Goal: Complete application form

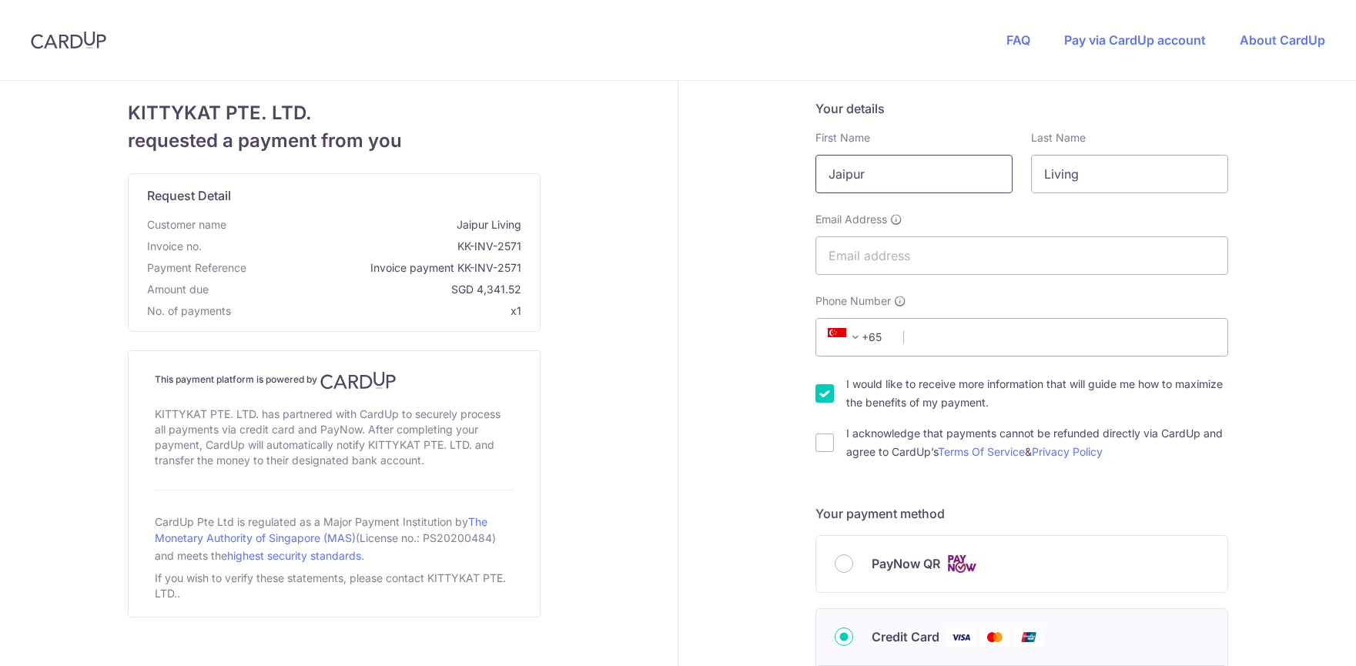
drag, startPoint x: 878, startPoint y: 170, endPoint x: 792, endPoint y: 170, distance: 86.2
type input "[PERSON_NAME]"
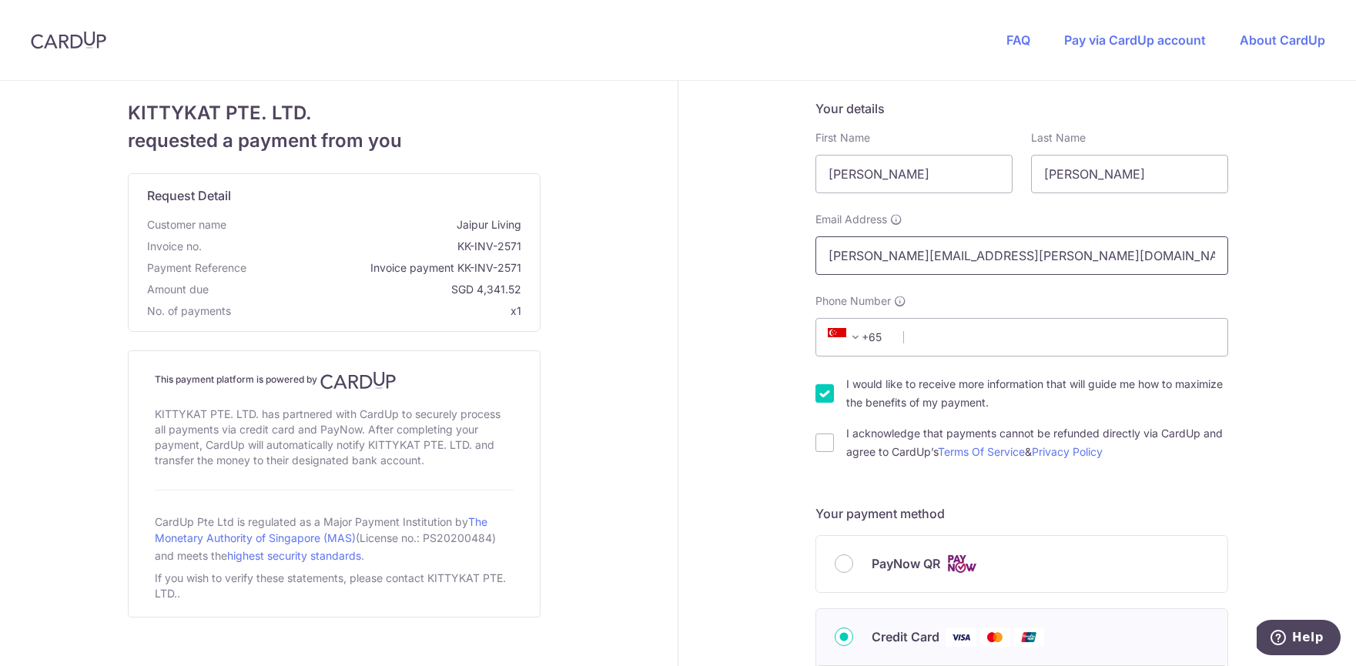
type input "[PERSON_NAME][EMAIL_ADDRESS][PERSON_NAME][DOMAIN_NAME]"
click at [856, 337] on span at bounding box center [855, 337] width 18 height 18
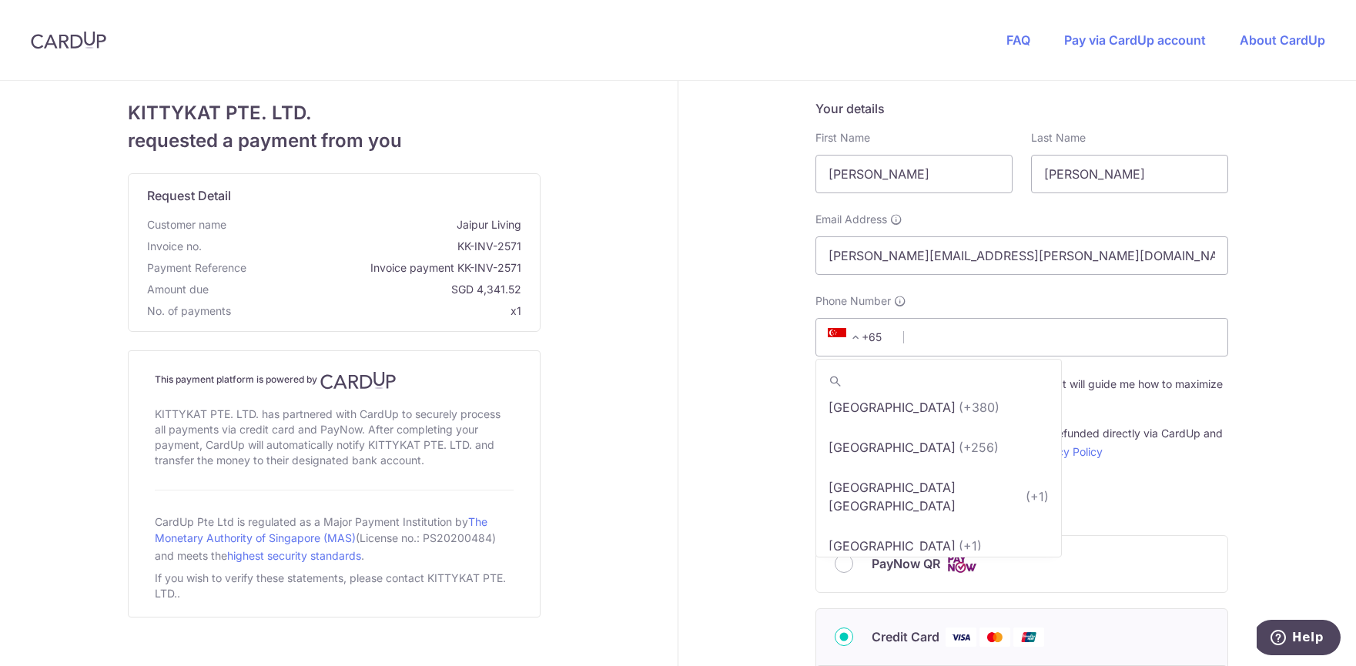
scroll to position [9274, 0]
select select "233"
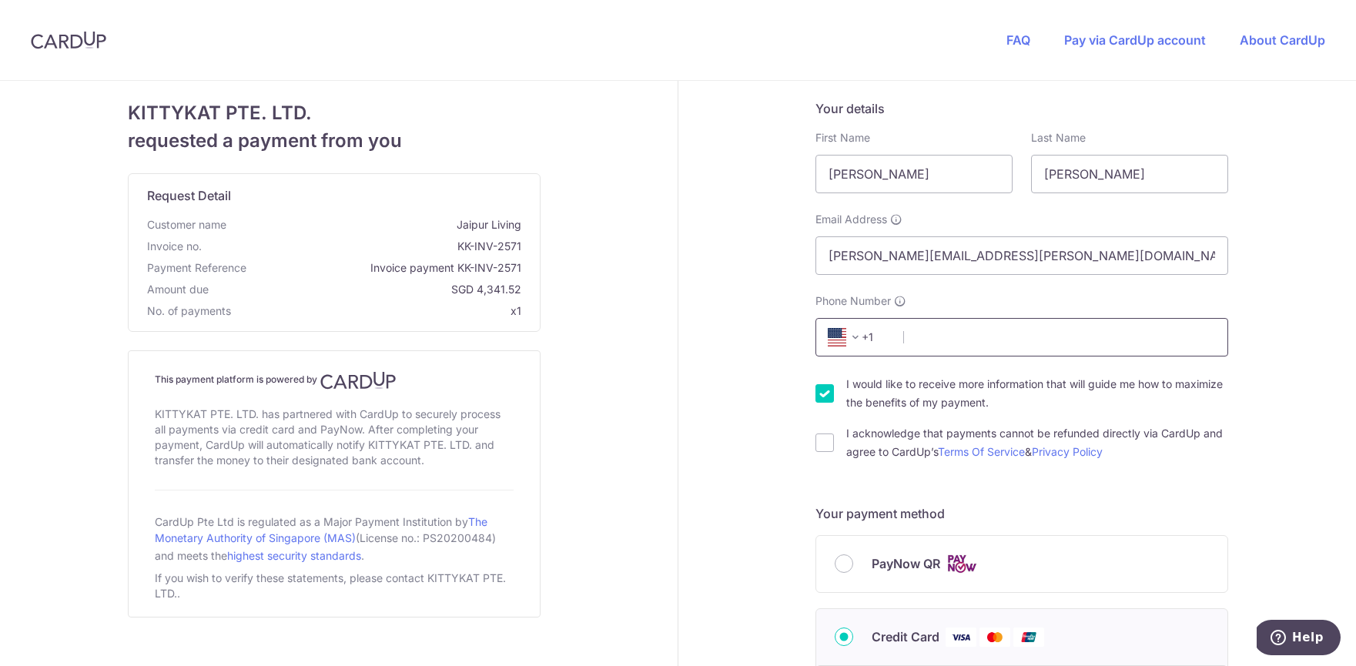
click at [926, 337] on input "Phone Number" at bounding box center [1021, 337] width 413 height 39
drag, startPoint x: 1056, startPoint y: 339, endPoint x: 880, endPoint y: 338, distance: 176.3
click at [880, 338] on div "+376 +971 +93 +1268 +1264 +355 +374 +244 +0 +54 +1684 +43 +61 +297 +358 +994 +3…" at bounding box center [1021, 337] width 413 height 39
click at [899, 331] on span "+1" at bounding box center [859, 337] width 89 height 37
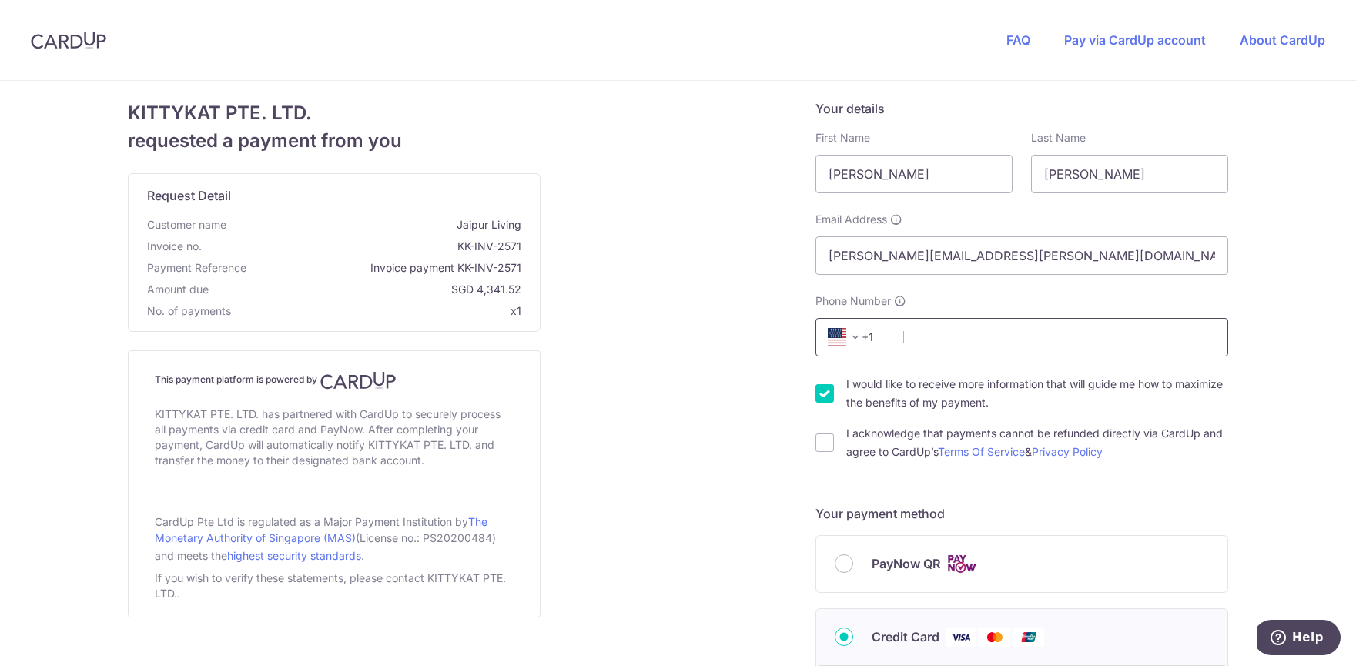
click at [941, 340] on input "Phone Number" at bounding box center [1021, 337] width 413 height 39
type input "7072173936"
click at [826, 394] on input "I would like to receive more information that will guide me how to maximize the…" at bounding box center [824, 393] width 18 height 18
checkbox input "false"
click at [824, 435] on input "I acknowledge that payments cannot be refunded directly via CardUp and agree to…" at bounding box center [824, 443] width 18 height 18
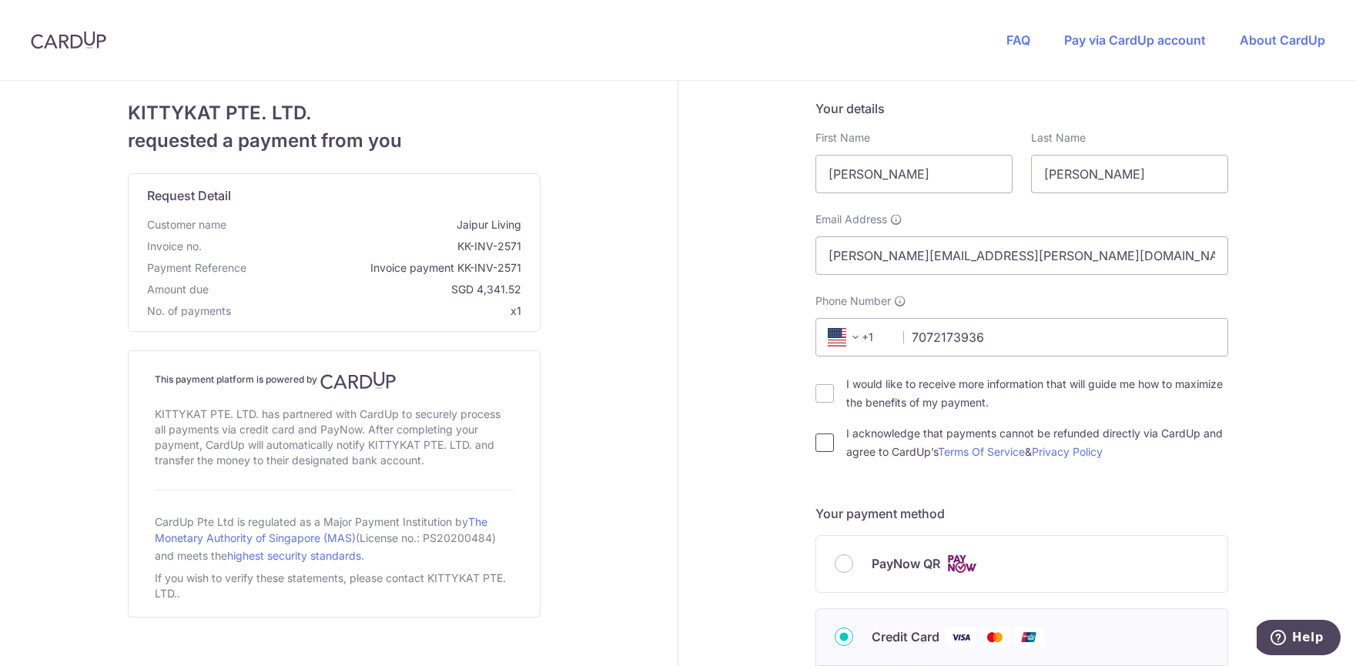
checkbox input "true"
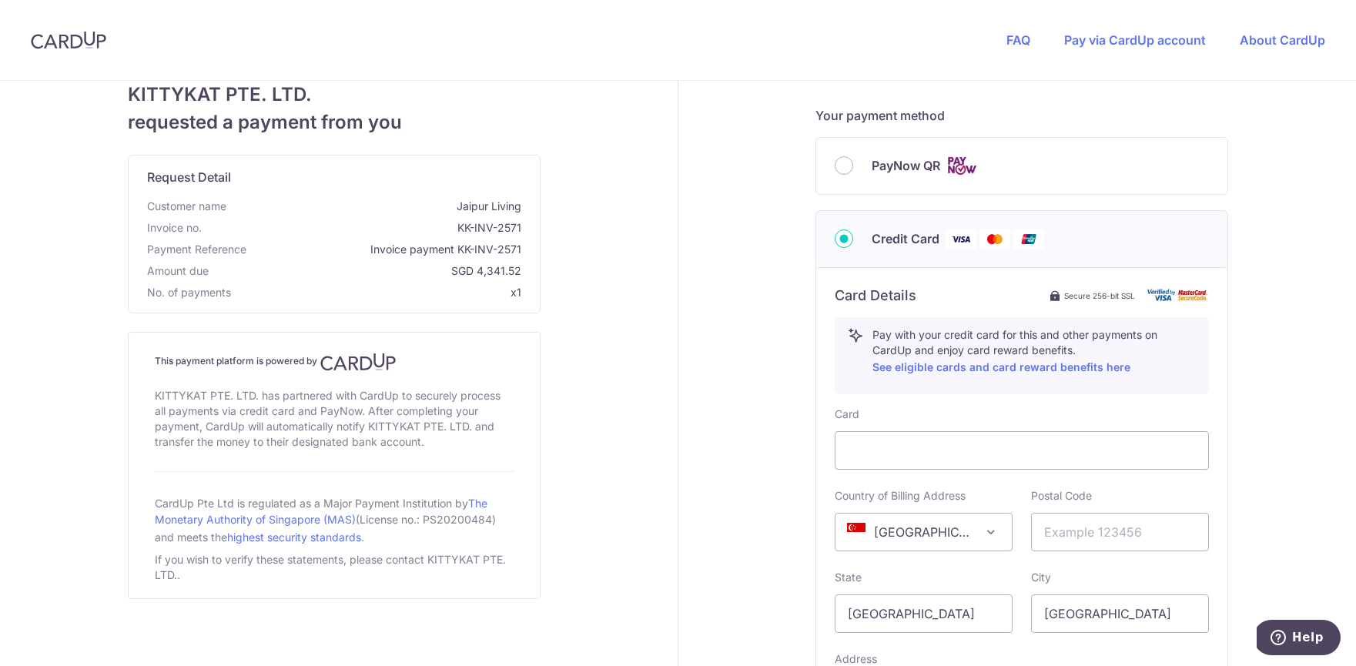
scroll to position [402, 0]
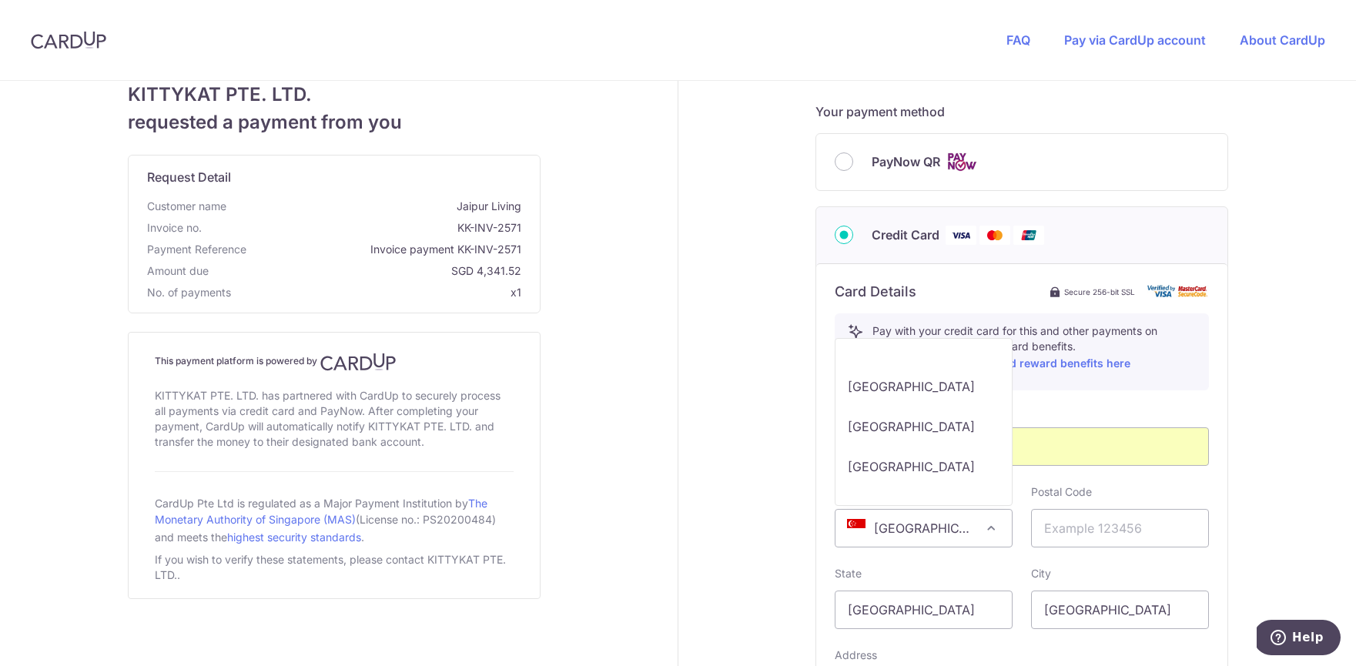
click at [992, 526] on span at bounding box center [991, 528] width 18 height 18
select select "US"
